Goal: Task Accomplishment & Management: Use online tool/utility

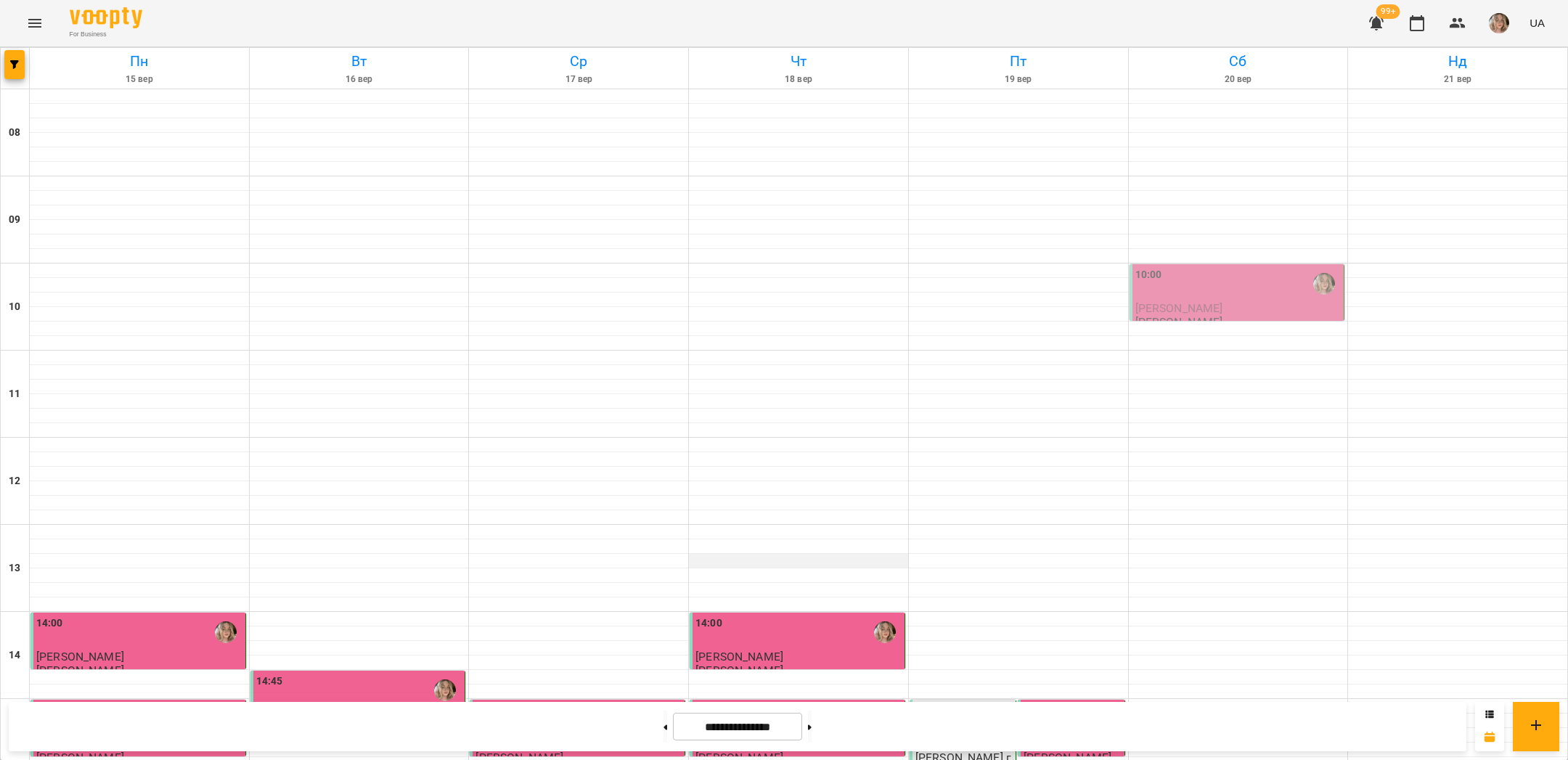
scroll to position [614, 0]
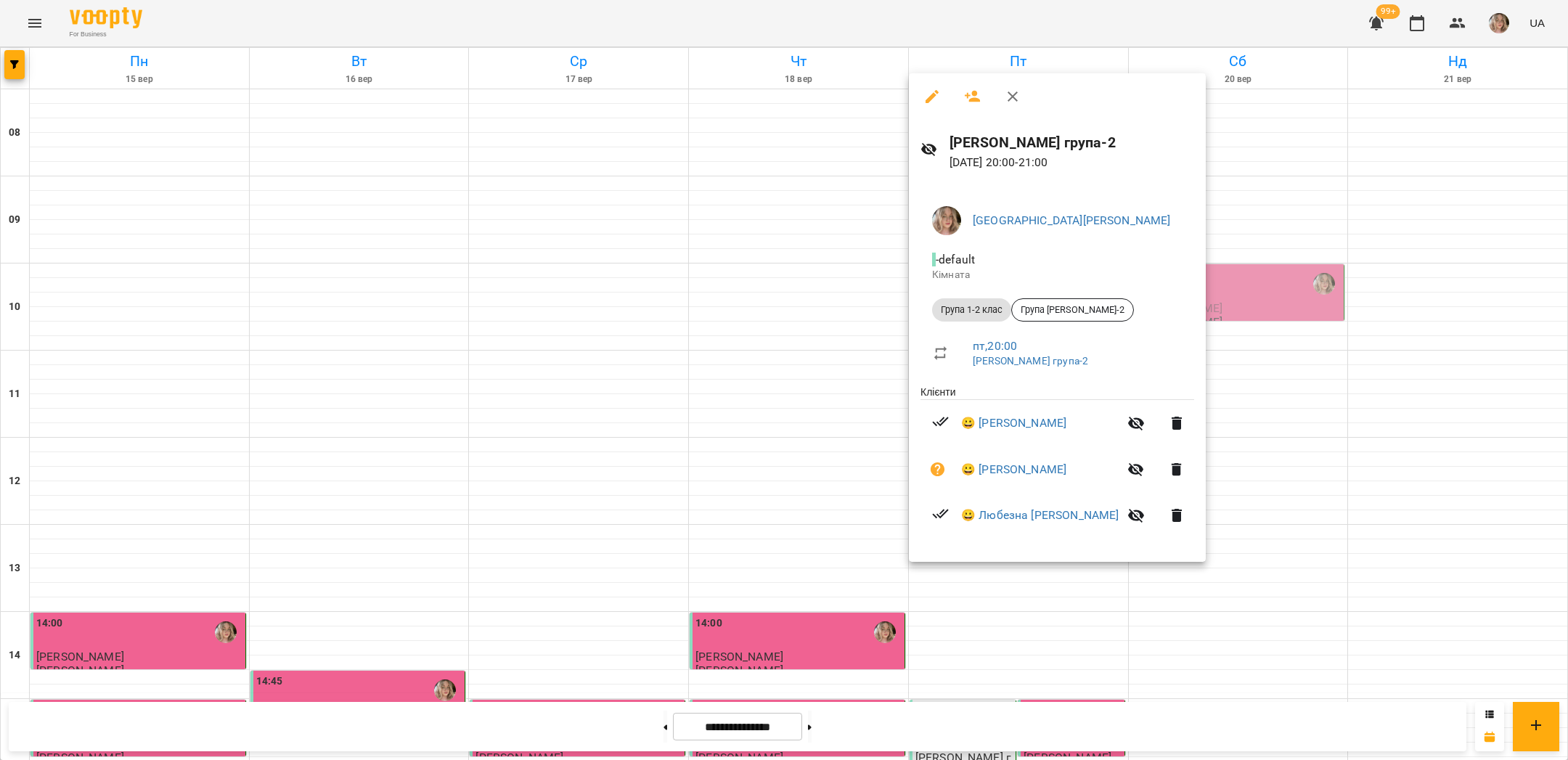
click at [1304, 454] on div at bounding box center [784, 380] width 1568 height 760
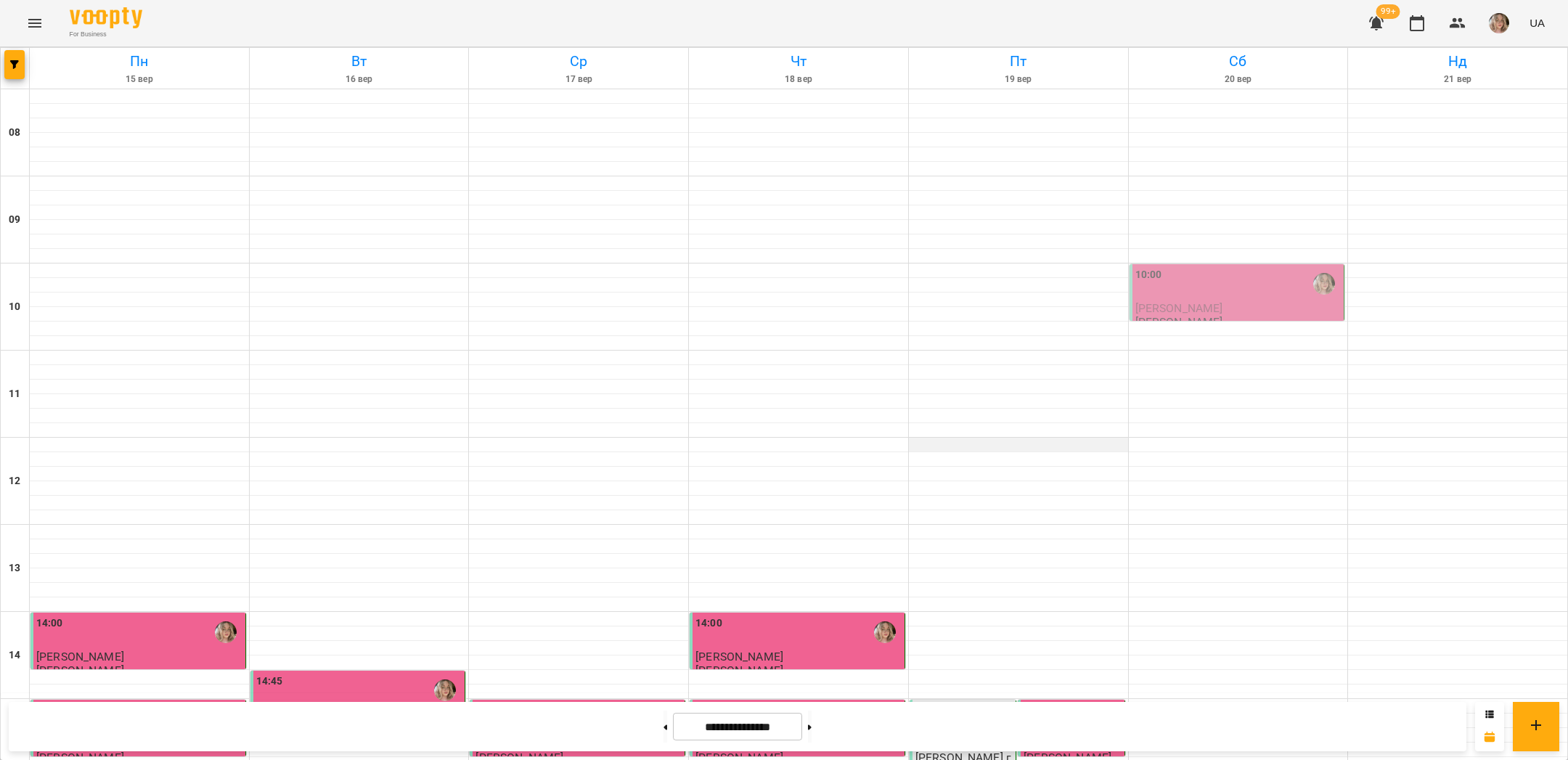
scroll to position [414, 0]
click at [811, 734] on button at bounding box center [809, 725] width 4 height 32
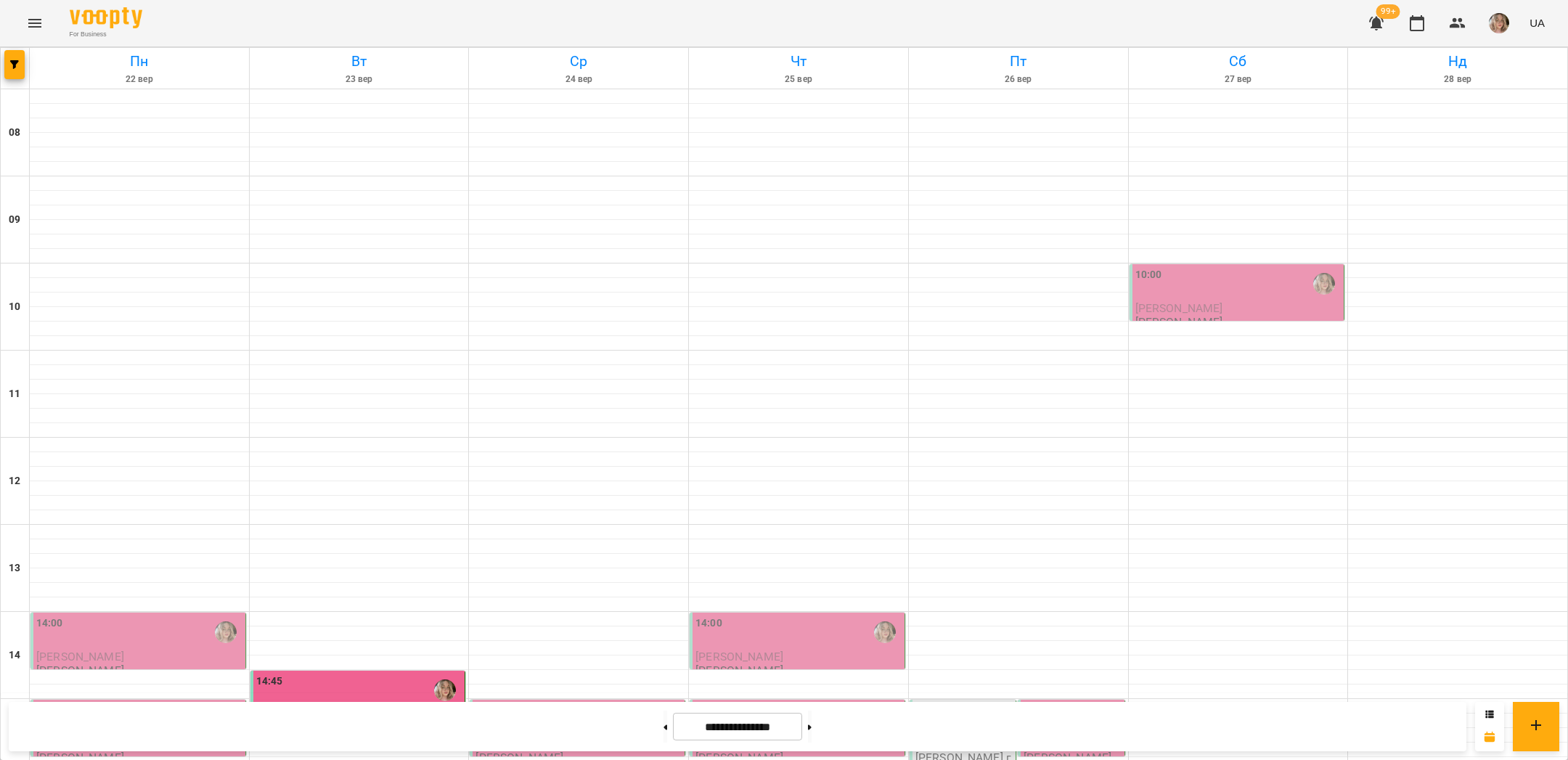
scroll to position [511, 0]
click at [387, 674] on div "14:45" at bounding box center [359, 690] width 206 height 34
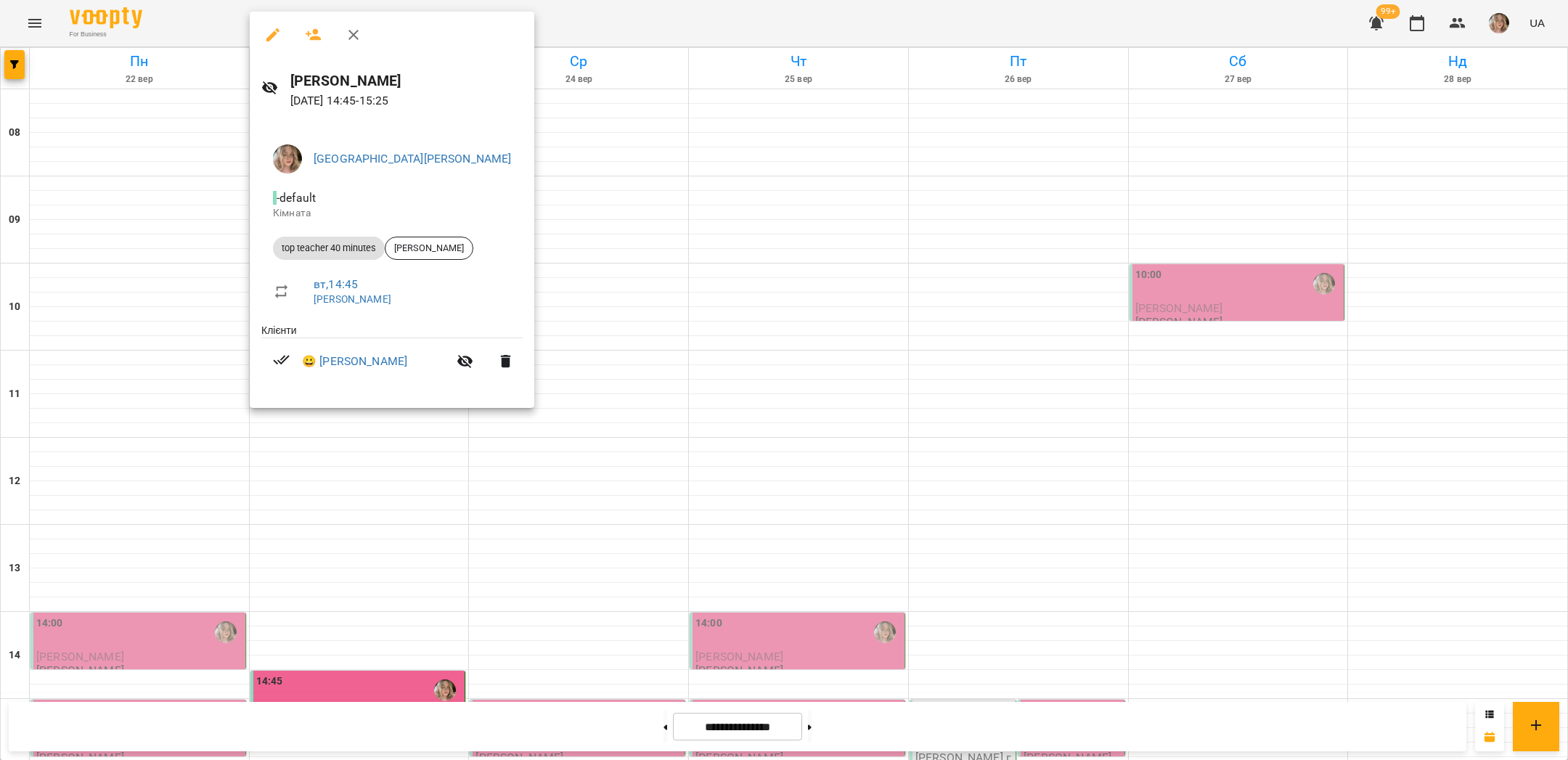
click at [154, 360] on div at bounding box center [784, 380] width 1568 height 760
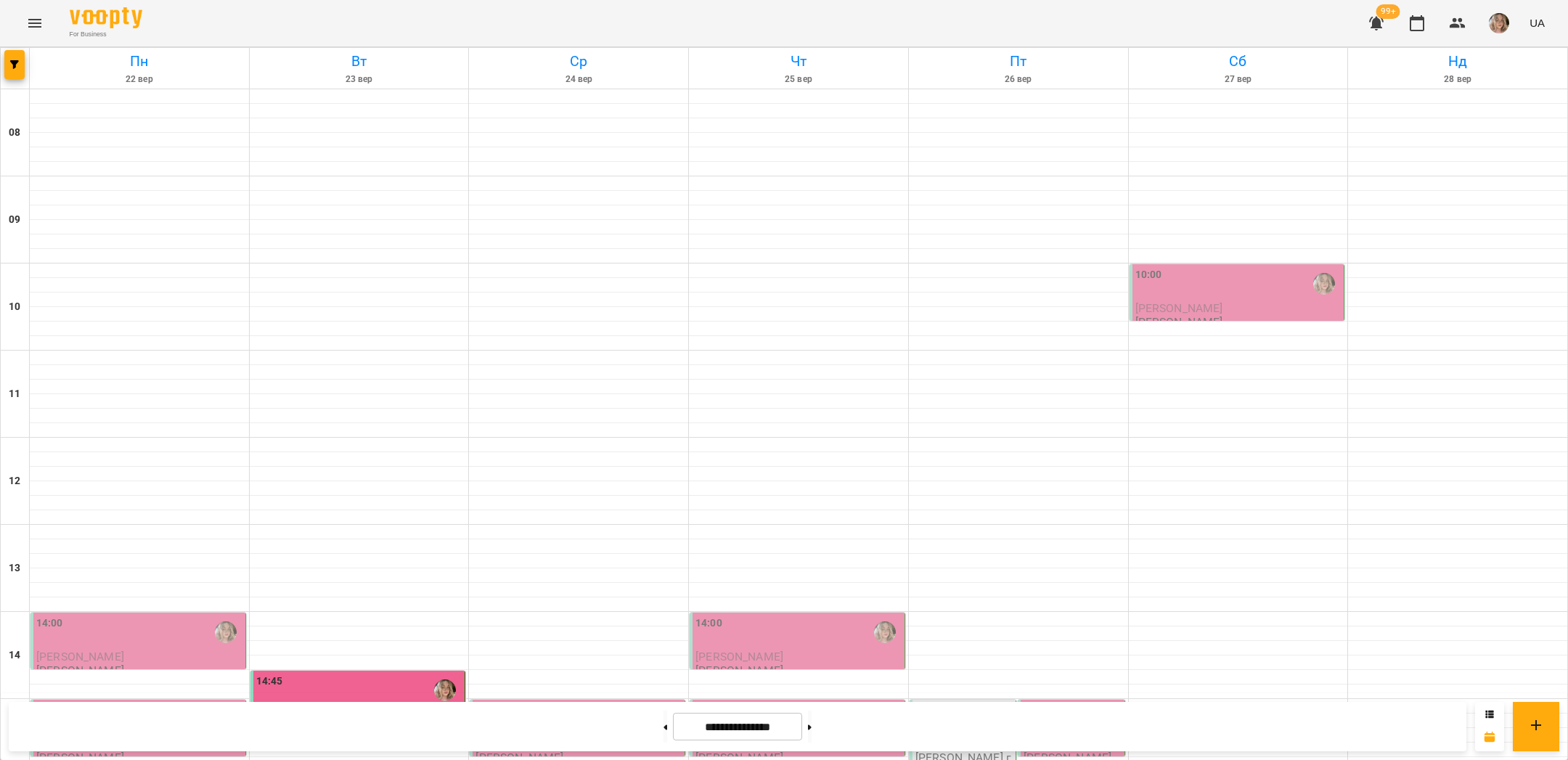
scroll to position [614, 0]
click at [663, 733] on button at bounding box center [665, 725] width 4 height 32
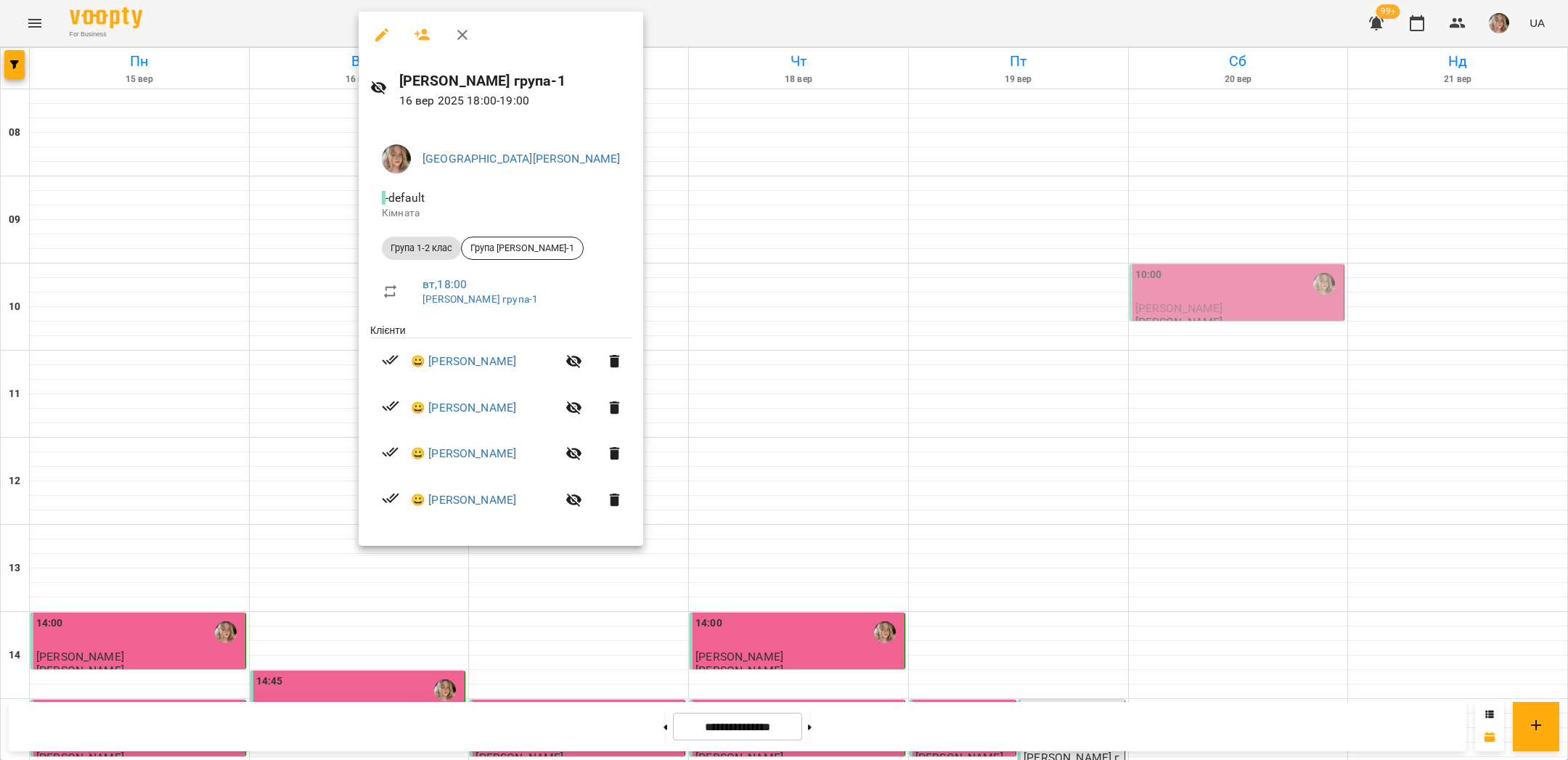
click at [157, 471] on div at bounding box center [784, 380] width 1568 height 760
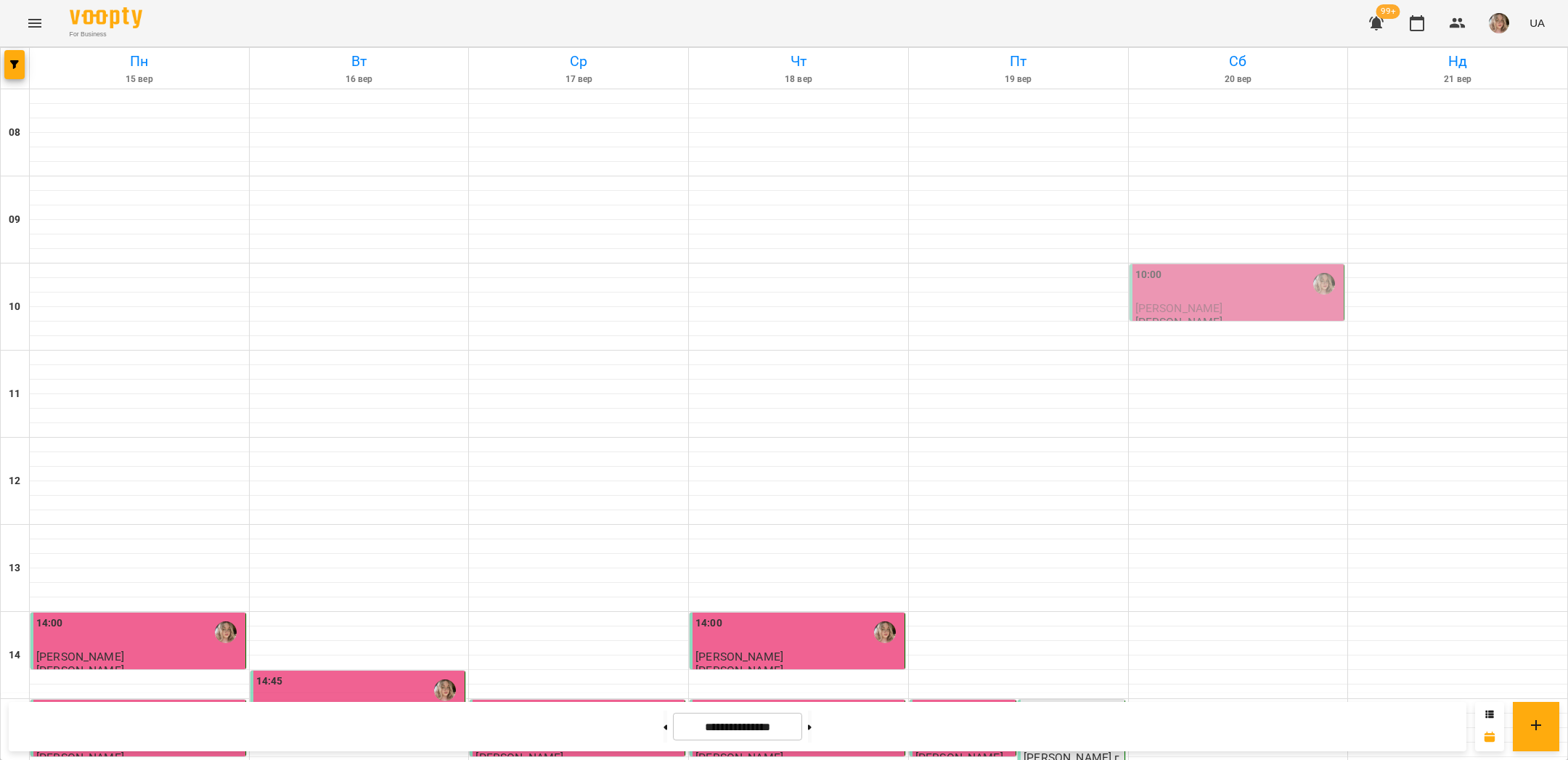
scroll to position [210, 0]
click at [338, 674] on div "14:45" at bounding box center [359, 690] width 206 height 34
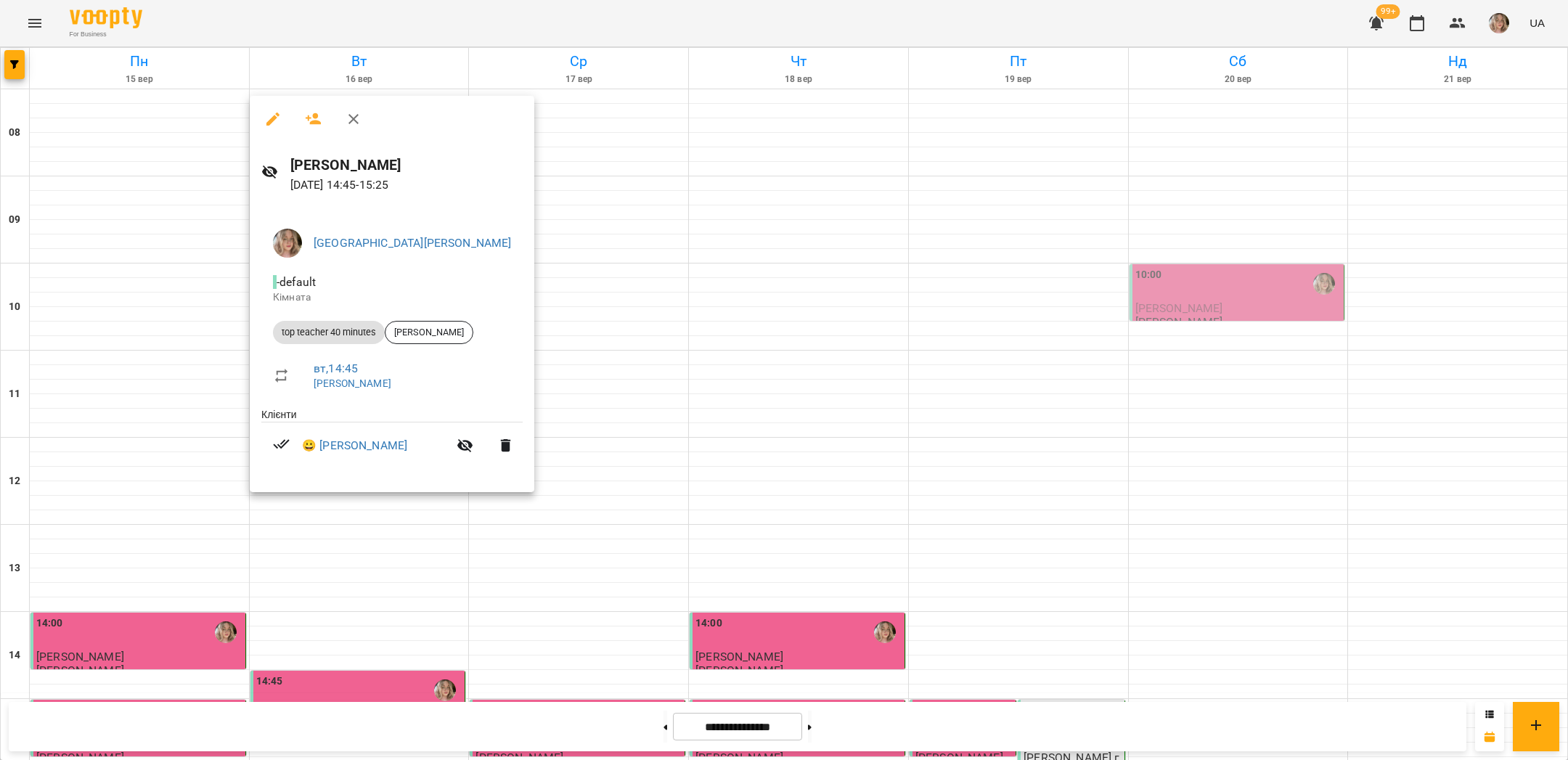
click at [561, 412] on div at bounding box center [784, 380] width 1568 height 760
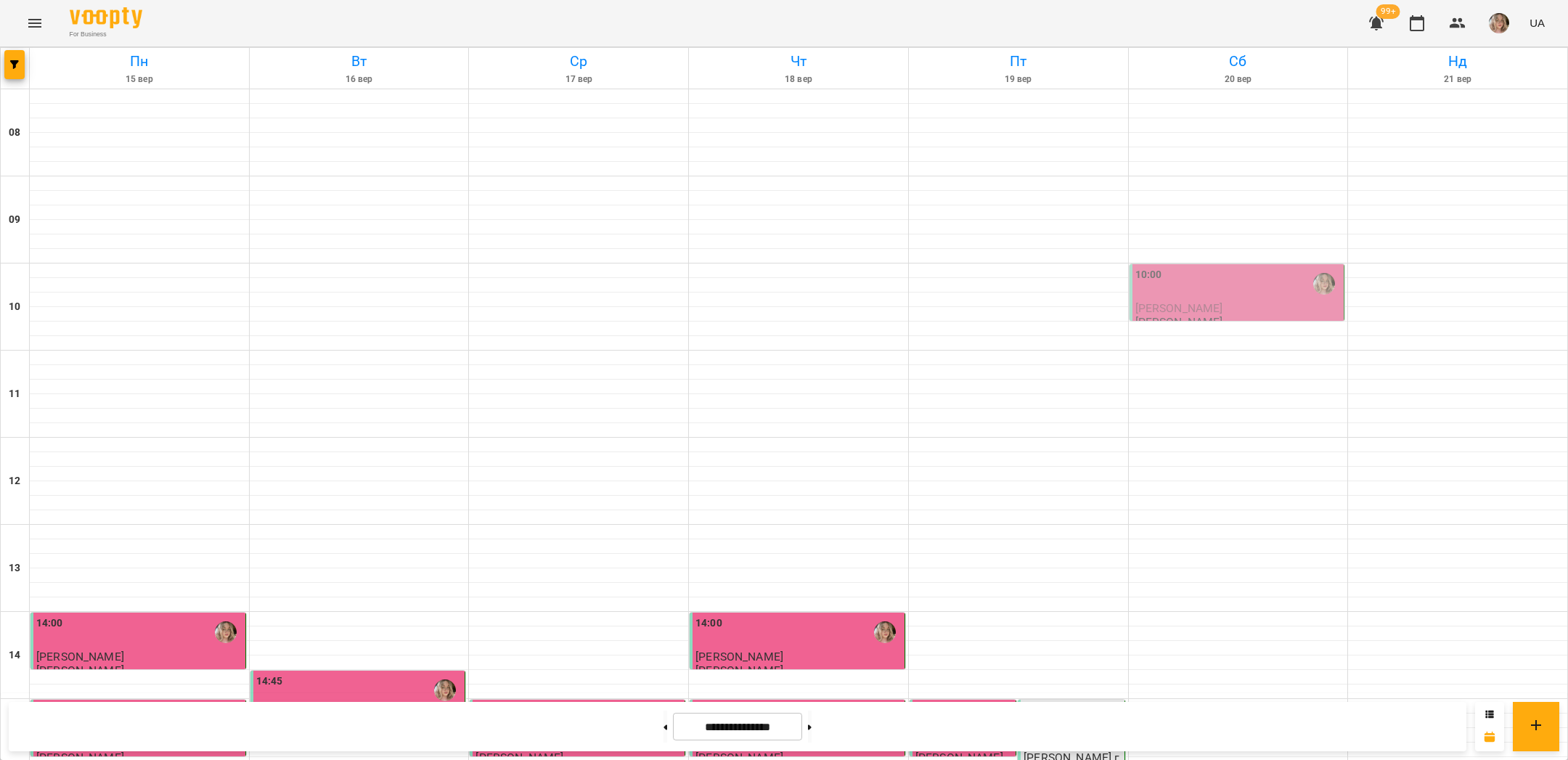
scroll to position [614, 0]
click at [811, 716] on button at bounding box center [809, 725] width 4 height 32
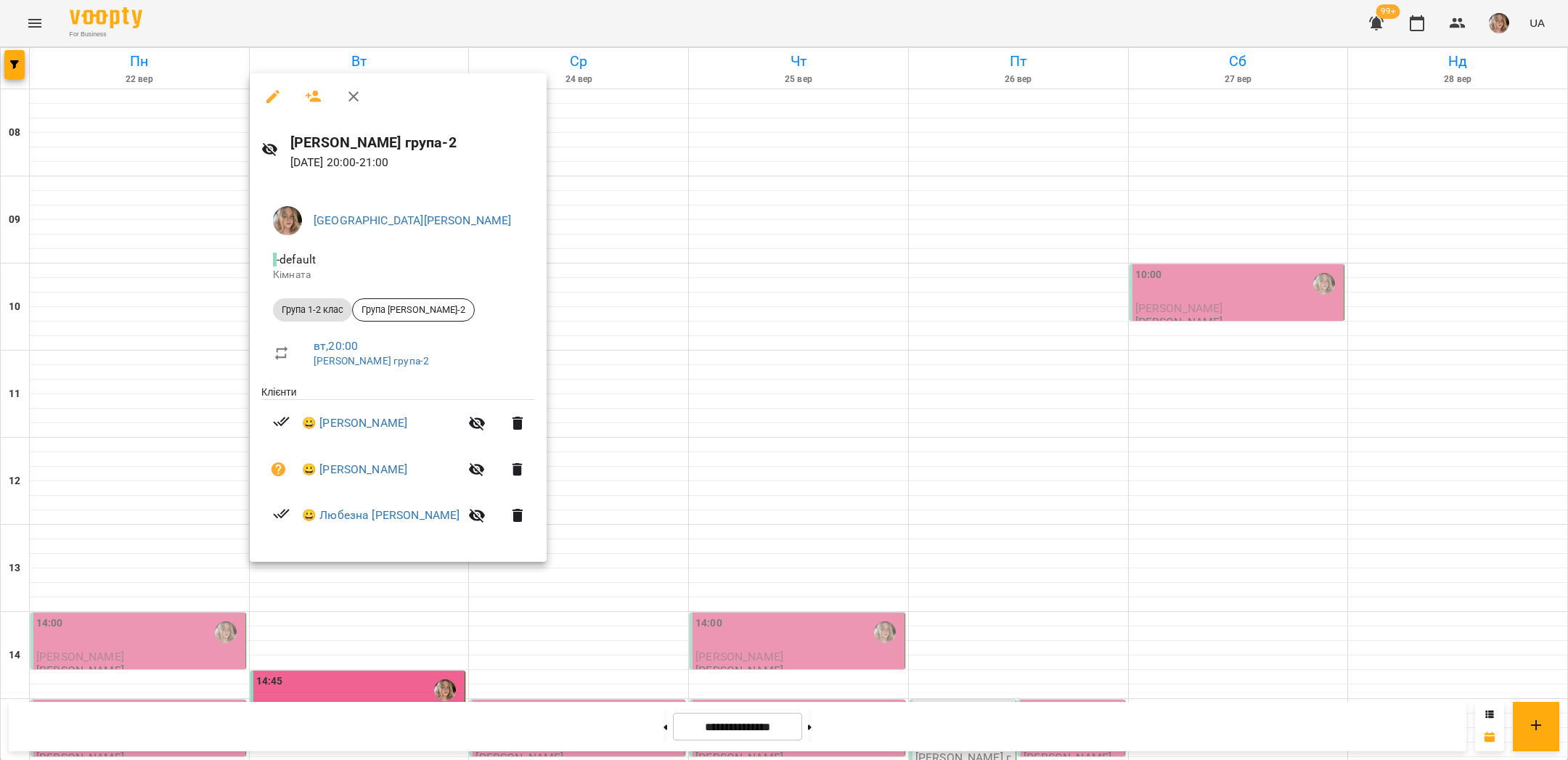
click at [636, 520] on div at bounding box center [784, 380] width 1568 height 760
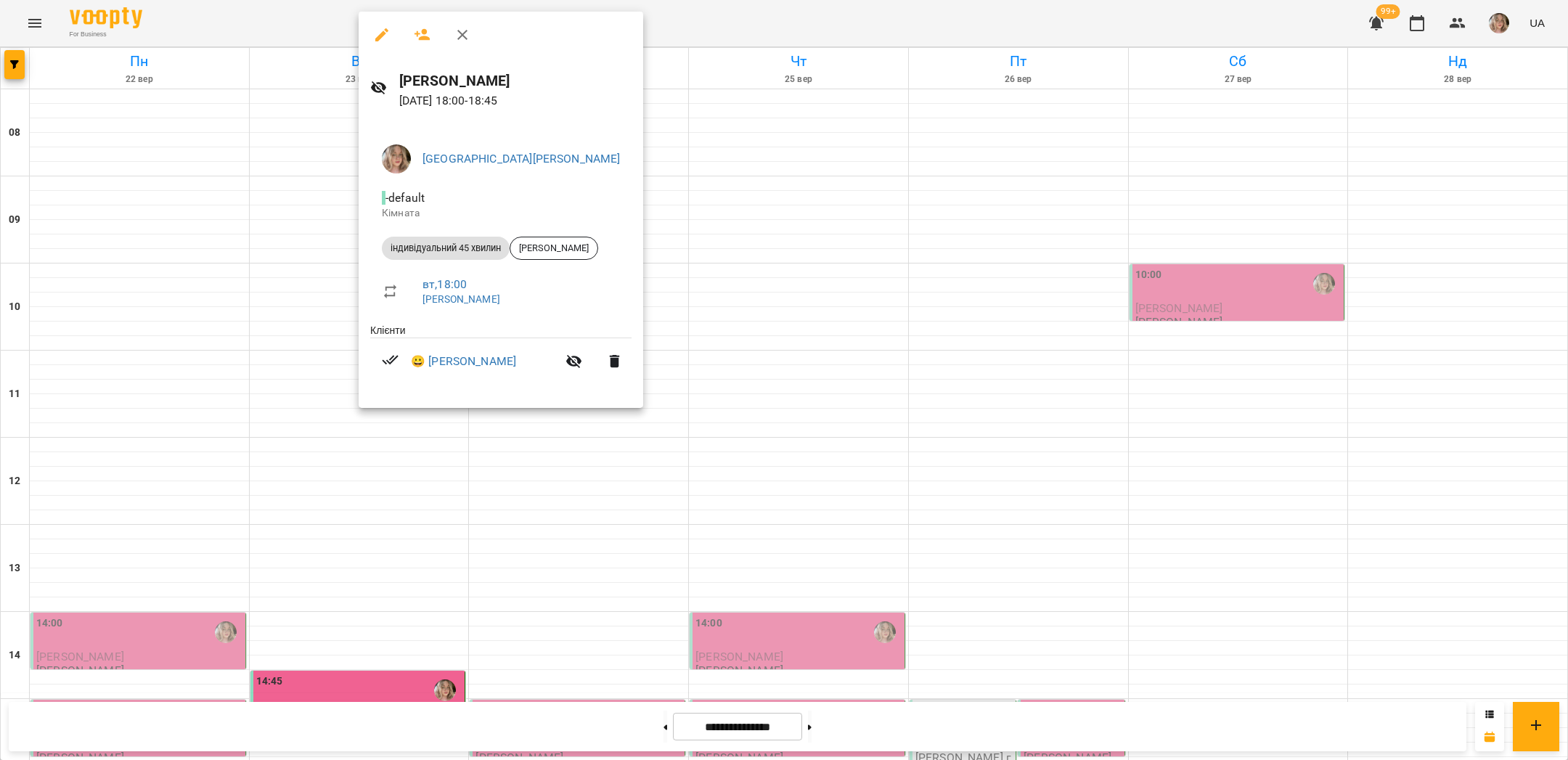
click at [741, 401] on div at bounding box center [784, 380] width 1568 height 760
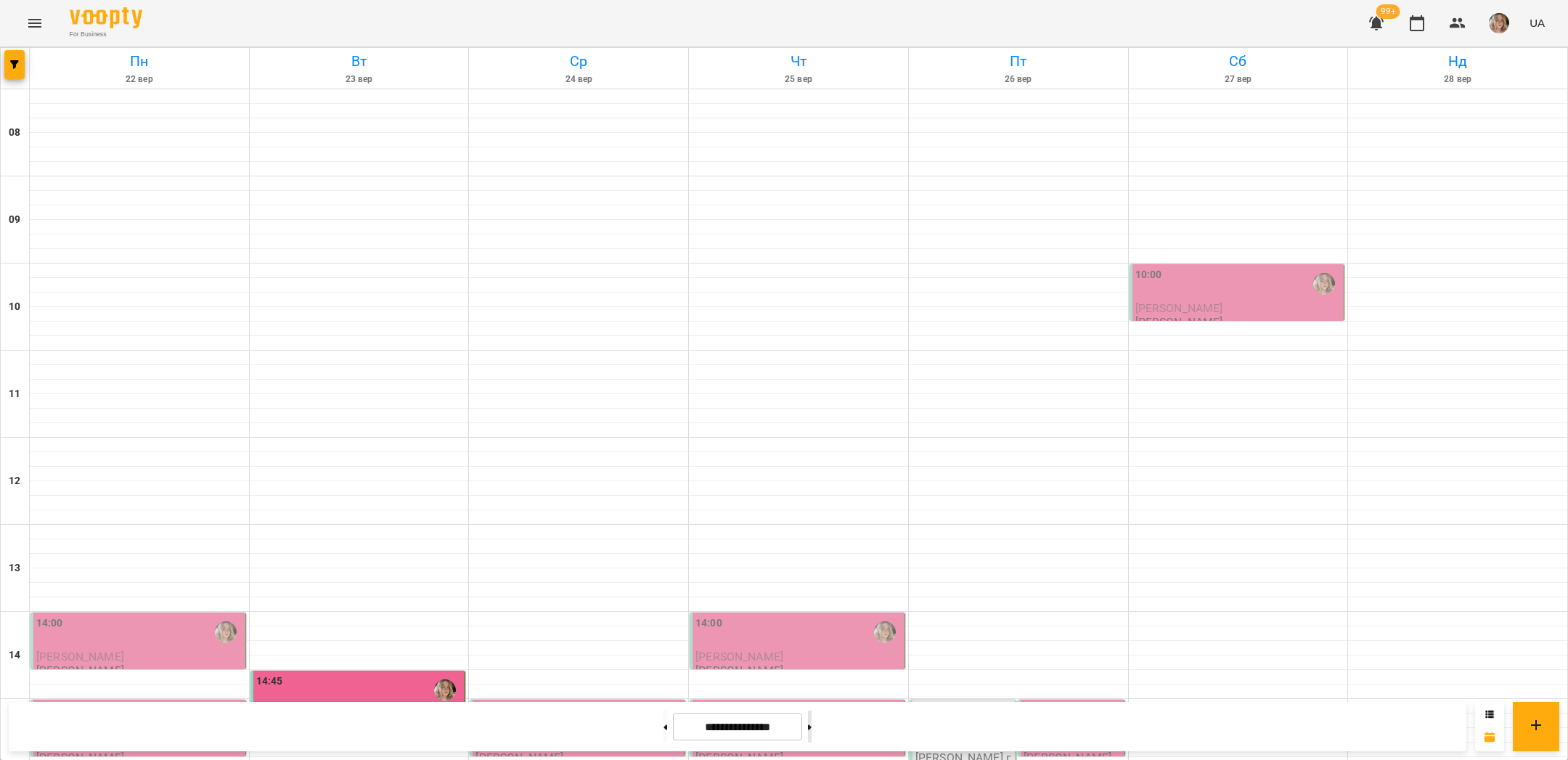
click at [811, 728] on button at bounding box center [809, 725] width 4 height 32
click at [418, 674] on div "14:45" at bounding box center [359, 690] width 206 height 34
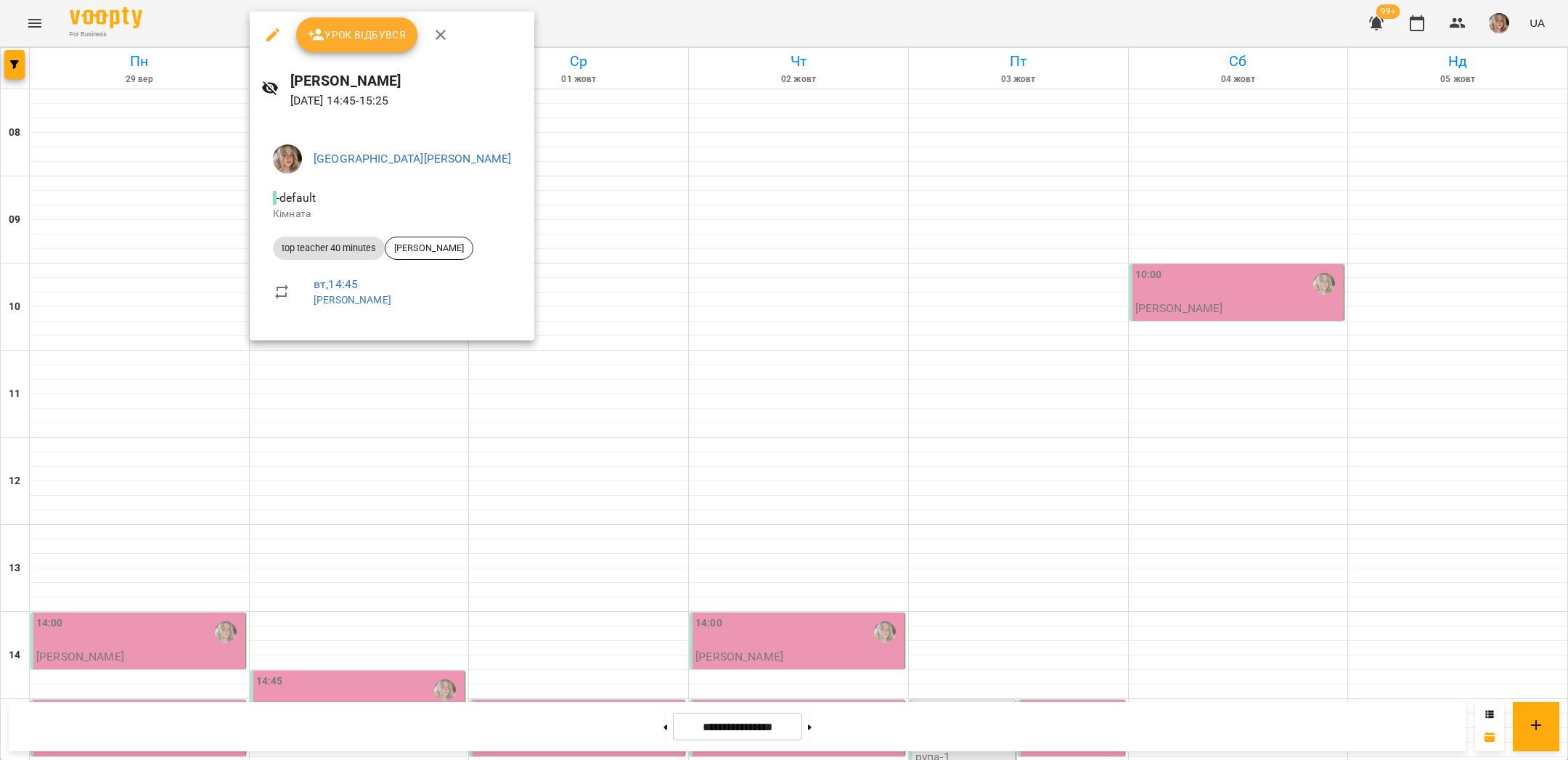
click at [682, 215] on div at bounding box center [784, 380] width 1568 height 760
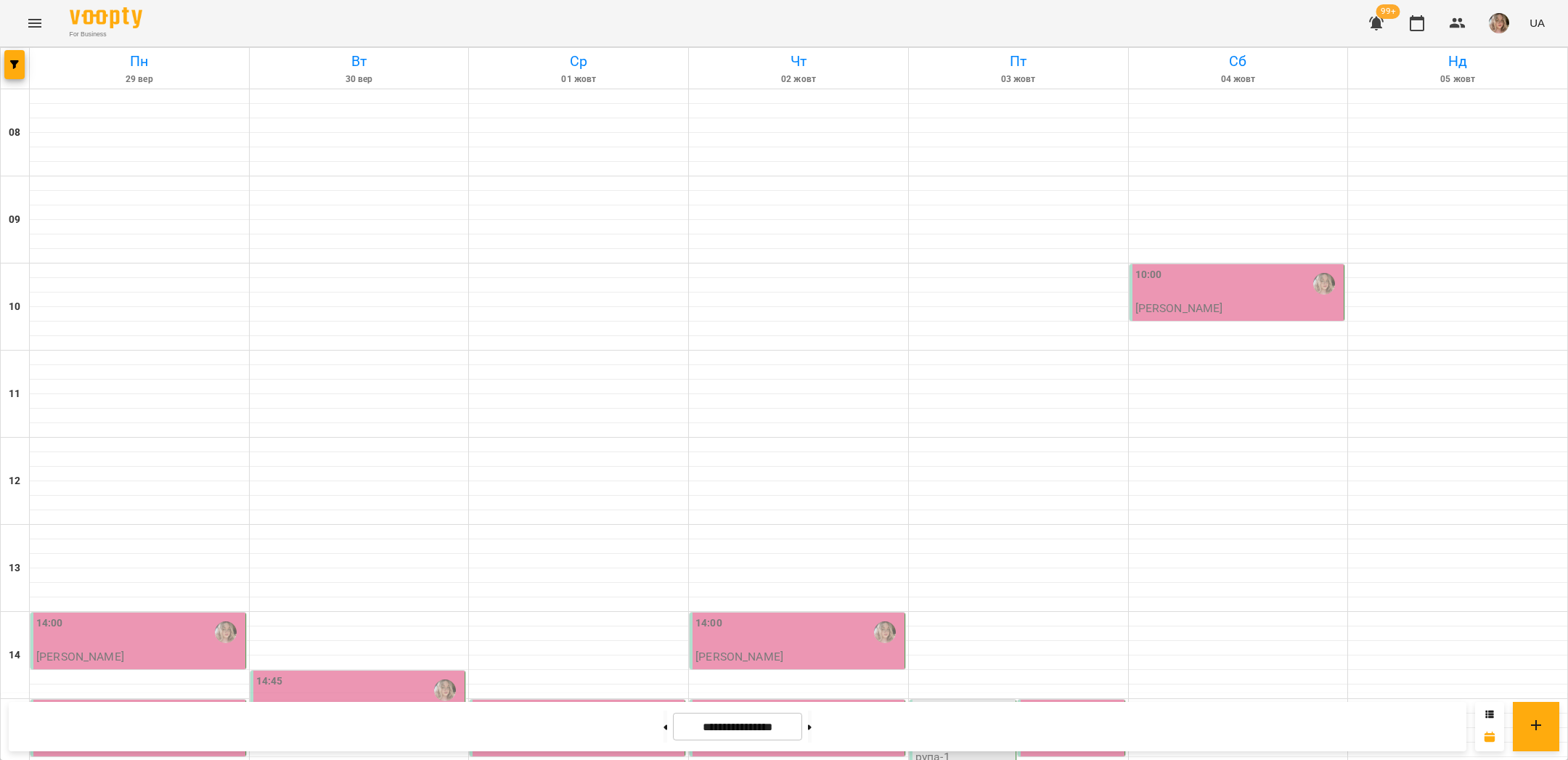
click at [667, 721] on div at bounding box center [665, 725] width 15 height 32
click at [663, 730] on button at bounding box center [665, 725] width 4 height 32
type input "**********"
click at [1492, 15] on span "button" at bounding box center [1499, 23] width 20 height 20
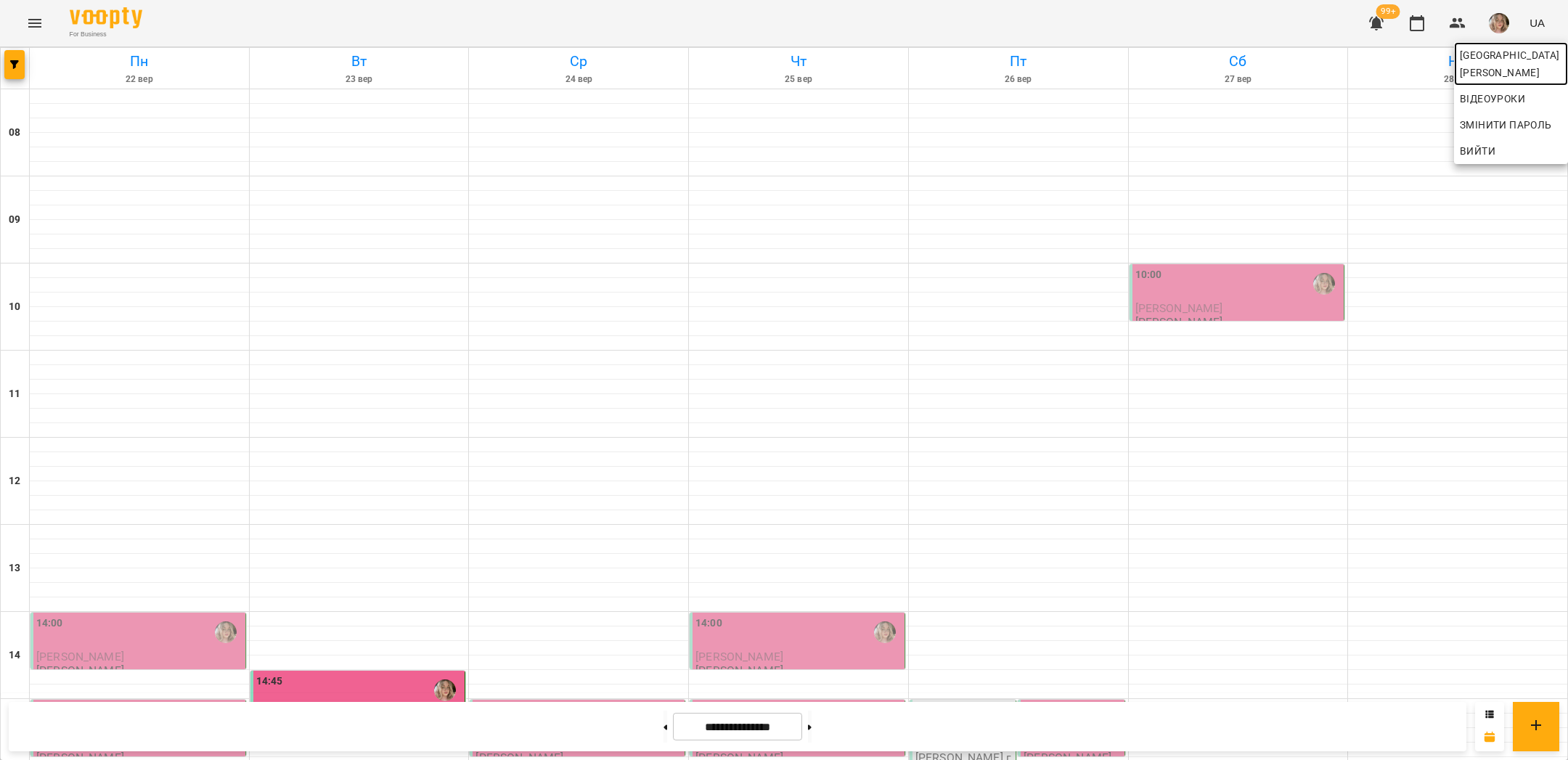
click at [1486, 53] on span "[GEOGRAPHIC_DATA][PERSON_NAME]" at bounding box center [1511, 64] width 103 height 35
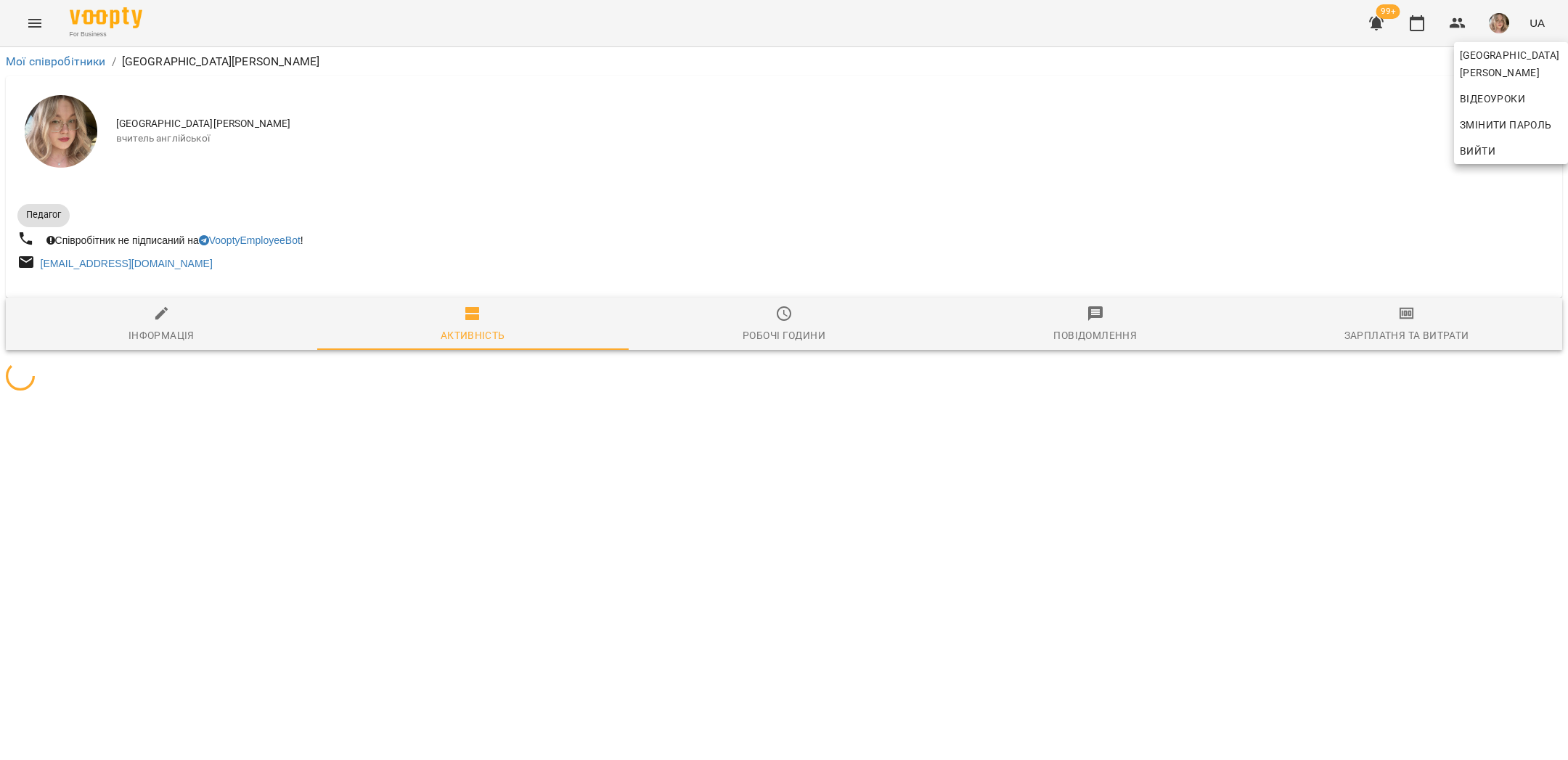
click at [1354, 248] on div at bounding box center [784, 380] width 1568 height 760
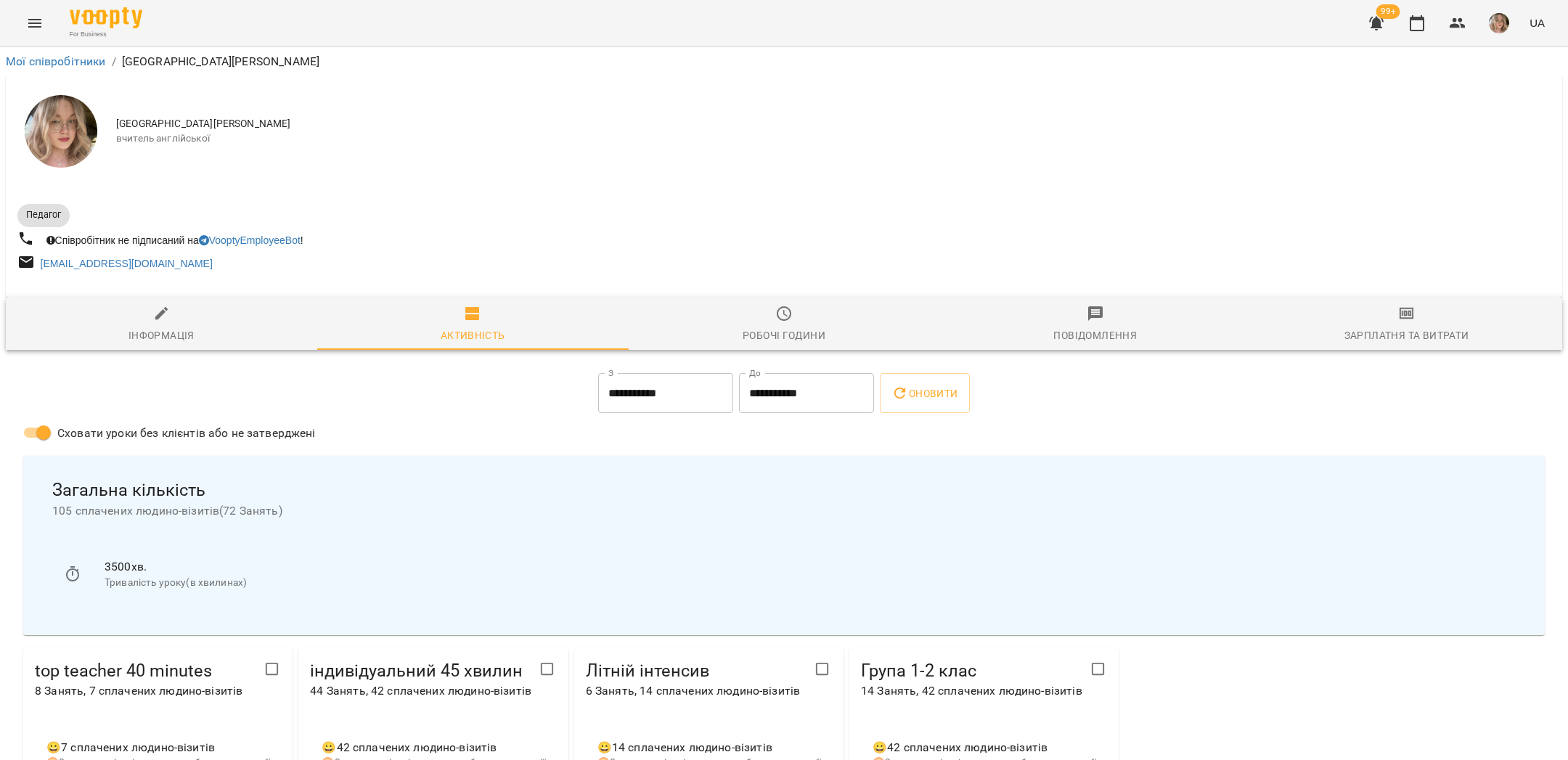
click at [1403, 320] on icon "button" at bounding box center [1407, 313] width 15 height 12
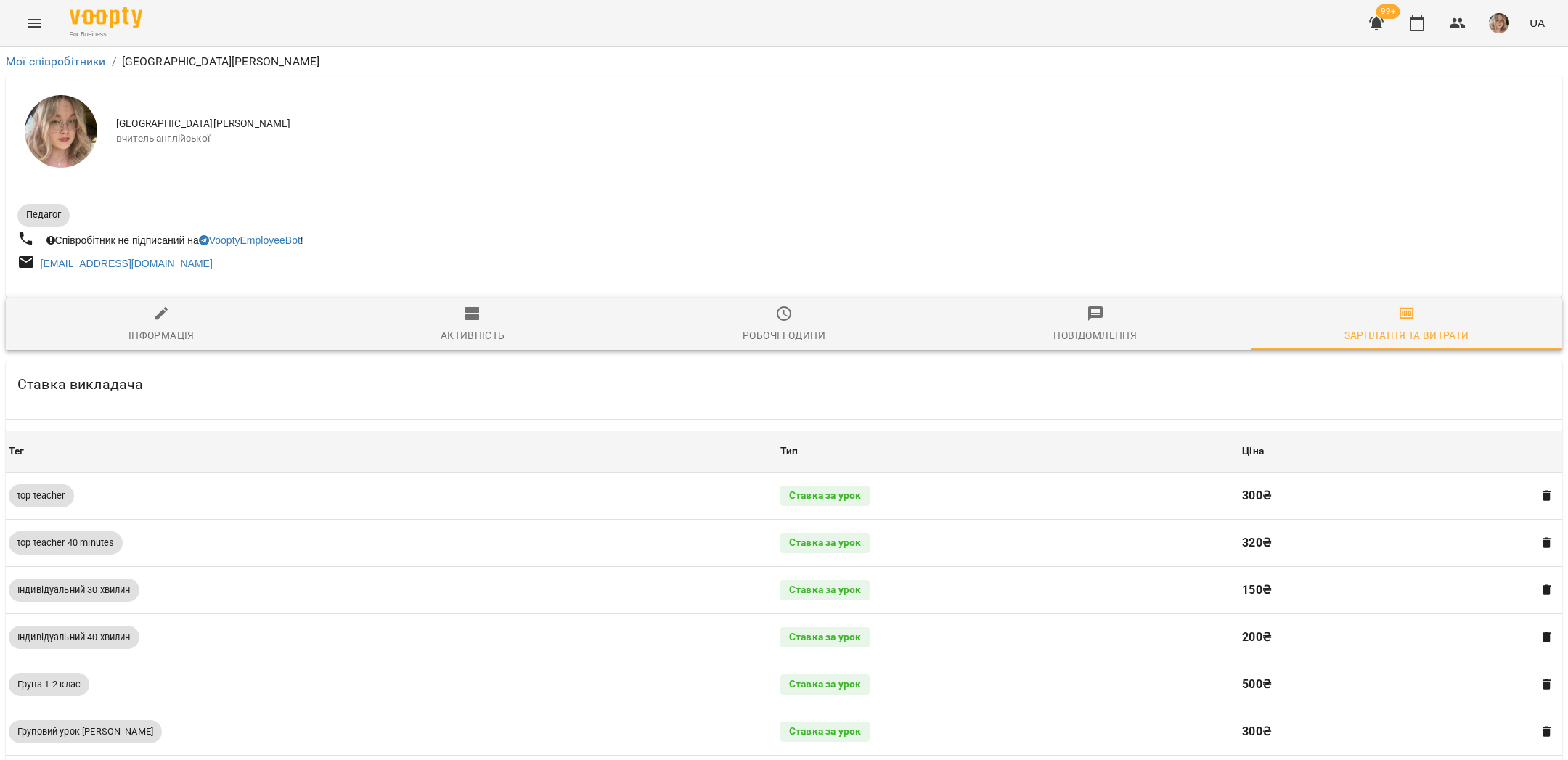
scroll to position [647, 0]
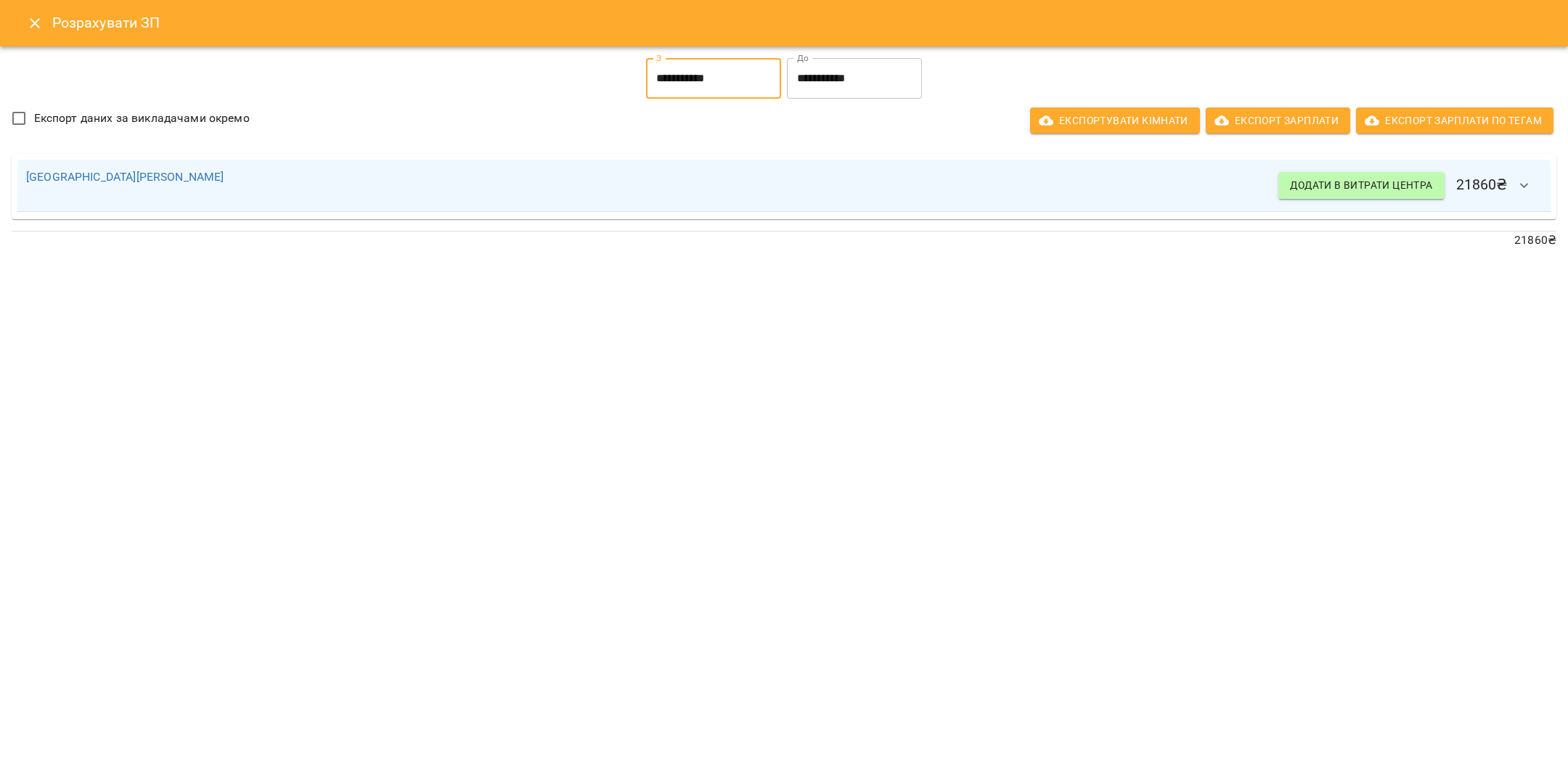
click at [694, 67] on input "**********" at bounding box center [713, 78] width 135 height 41
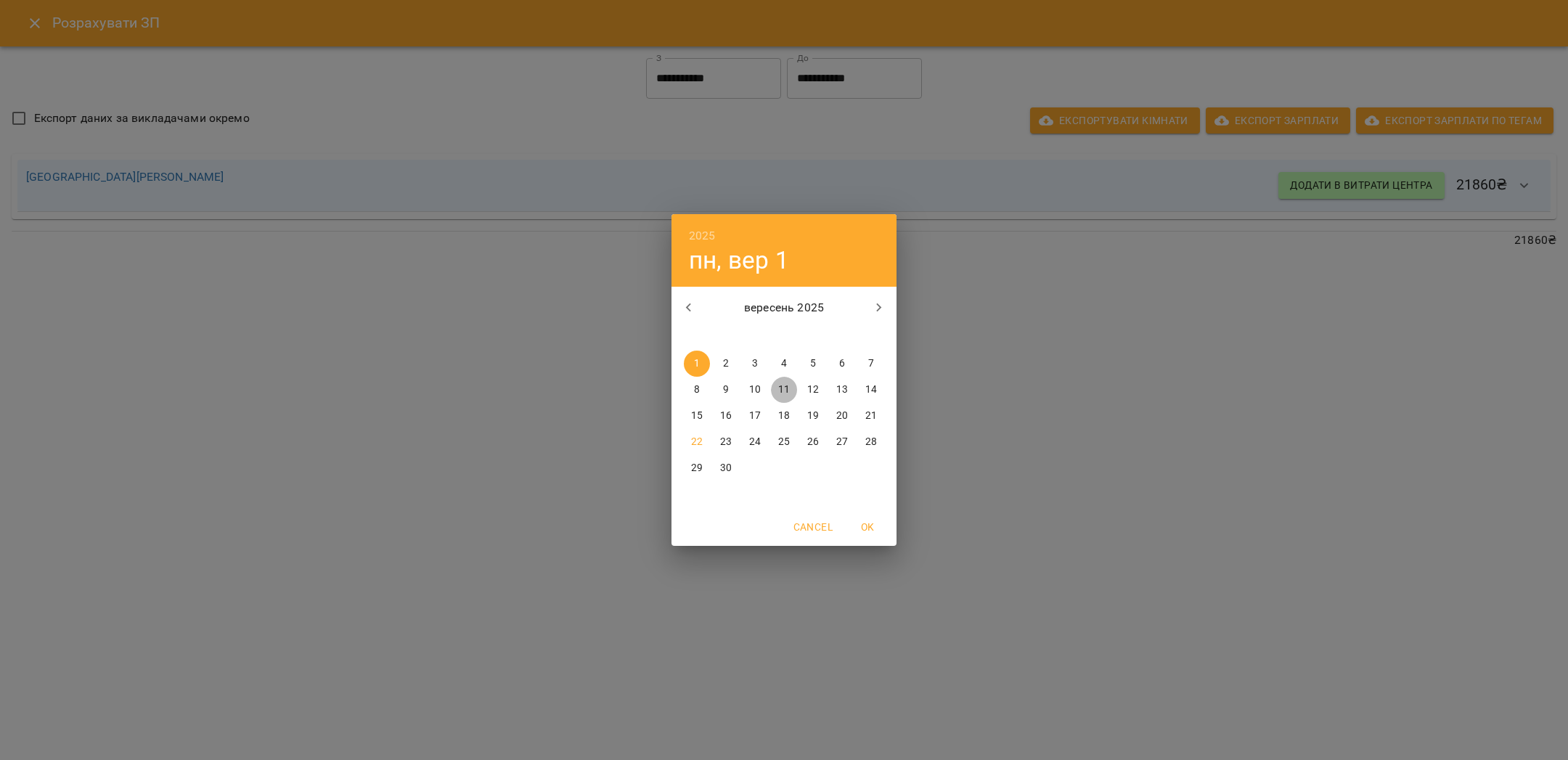
click at [784, 392] on p "11" at bounding box center [784, 390] width 12 height 15
type input "**********"
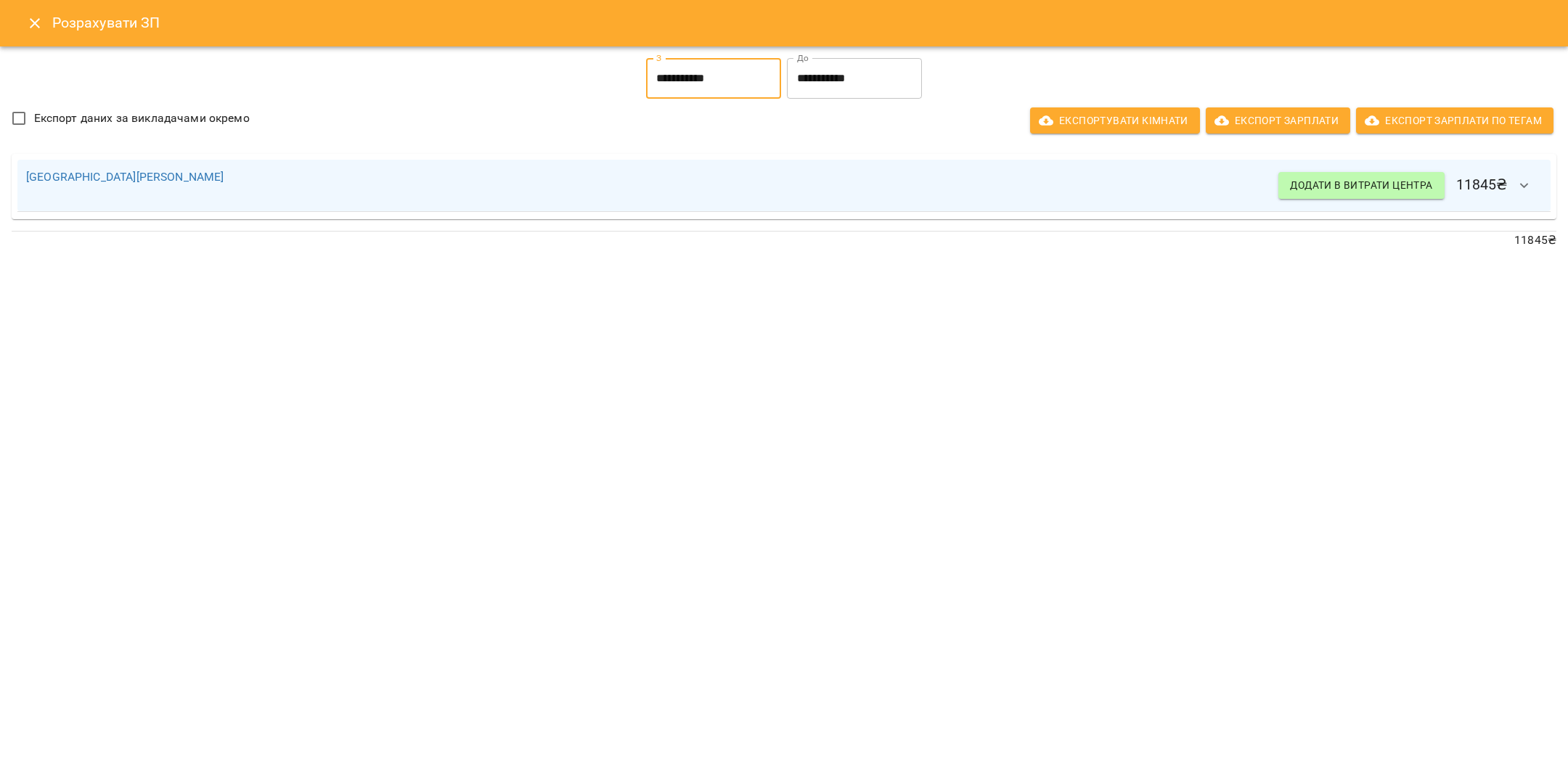
click at [1527, 207] on div "[PERSON_NAME] Додати в витрати центра 11845 ₴" at bounding box center [784, 186] width 1533 height 53
click at [1527, 186] on icon "button" at bounding box center [1524, 185] width 17 height 17
